Goal: Transaction & Acquisition: Purchase product/service

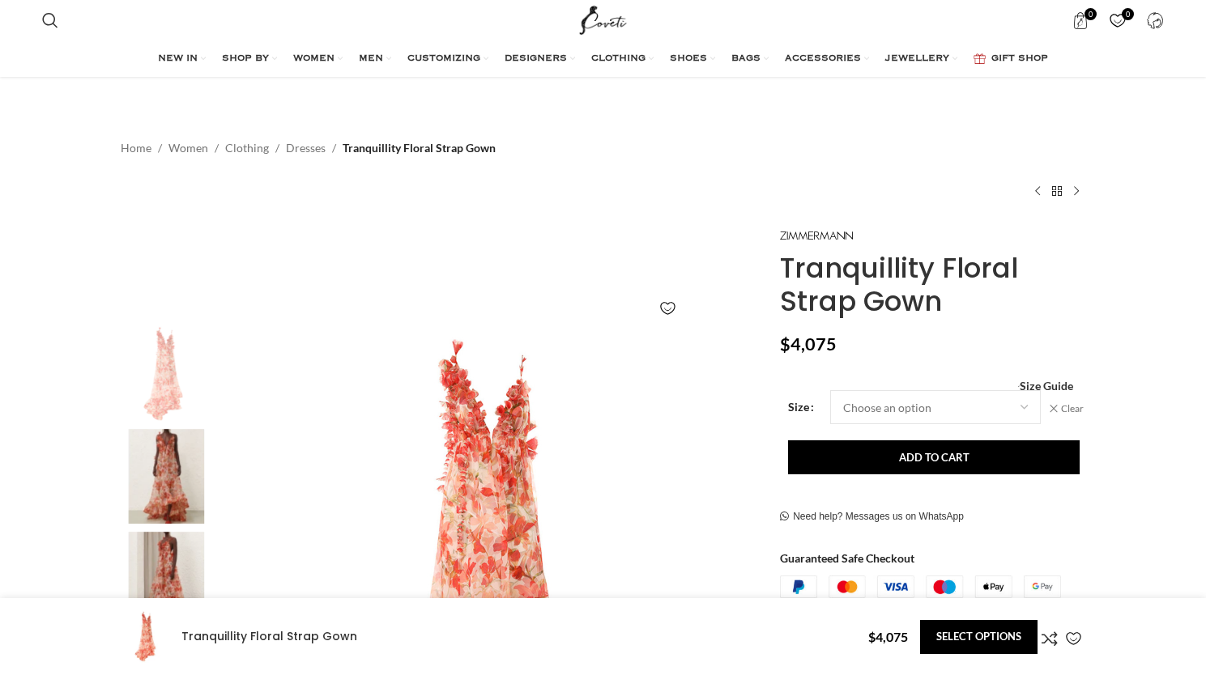
select select "8-[GEOGRAPHIC_DATA]"
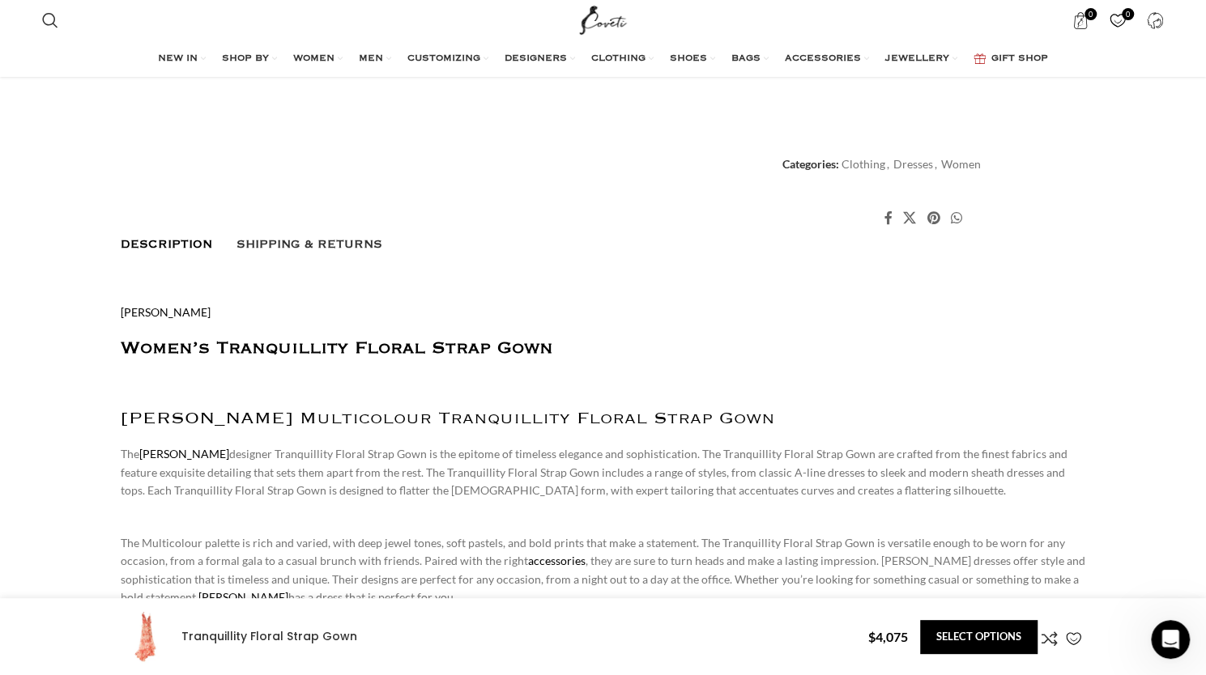
scroll to position [0, 1023]
